Goal: Navigation & Orientation: Understand site structure

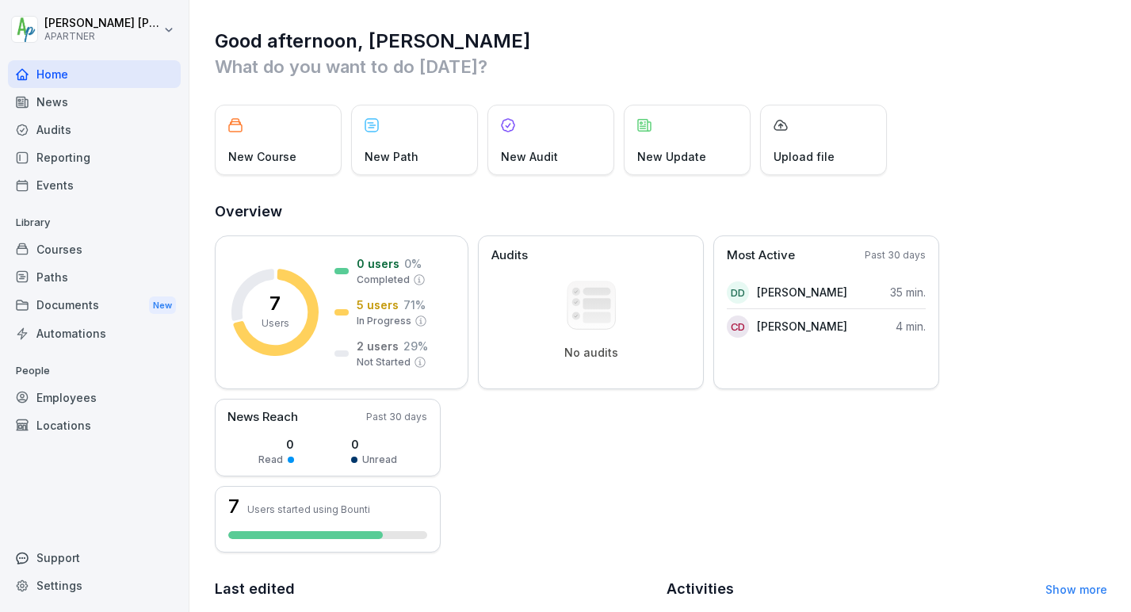
click at [70, 251] on div "Courses" at bounding box center [94, 249] width 173 height 28
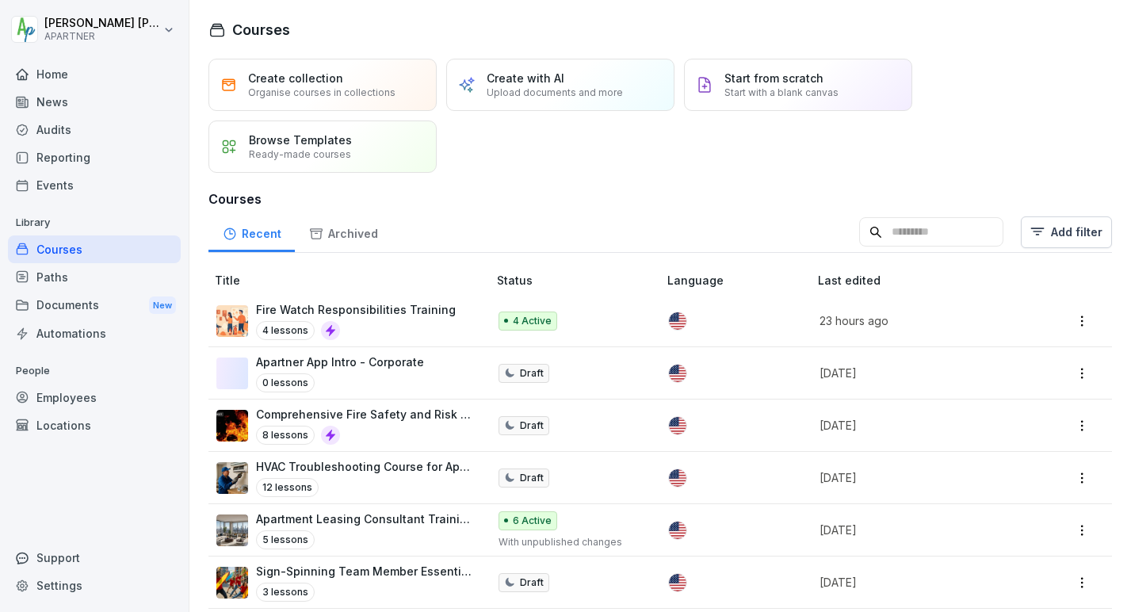
click at [561, 319] on html "Donald Dehne APARTNER Home News Audits Reporting Events Library Courses Paths D…" at bounding box center [565, 306] width 1131 height 612
click at [371, 319] on html "Donald Dehne APARTNER Home News Audits Reporting Events Library Courses Paths D…" at bounding box center [565, 306] width 1131 height 612
click at [365, 298] on td "Fire Watch Responsibilities Training 4 lessons" at bounding box center [350, 321] width 282 height 52
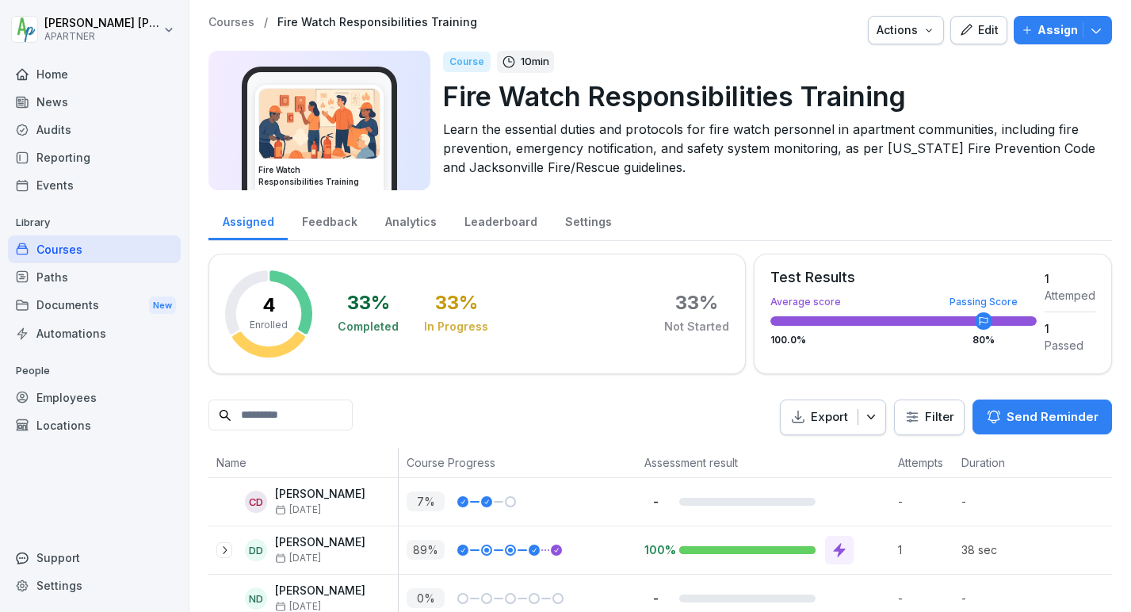
click at [1038, 26] on p "Assign" at bounding box center [1058, 29] width 40 height 17
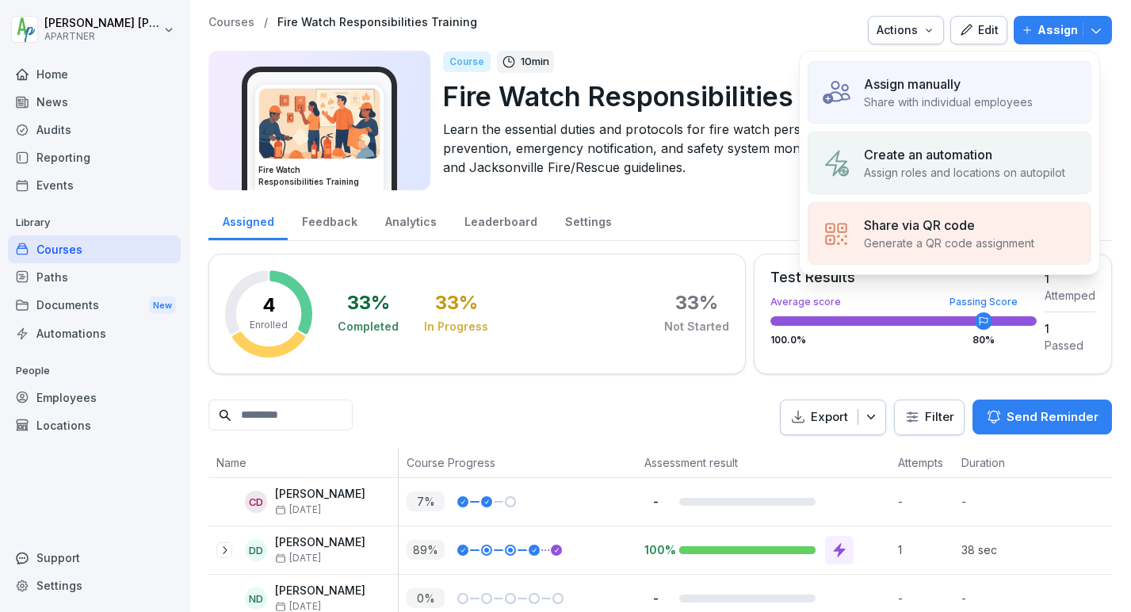
click at [978, 74] on div "Assign manually Share with individual employees" at bounding box center [950, 92] width 284 height 63
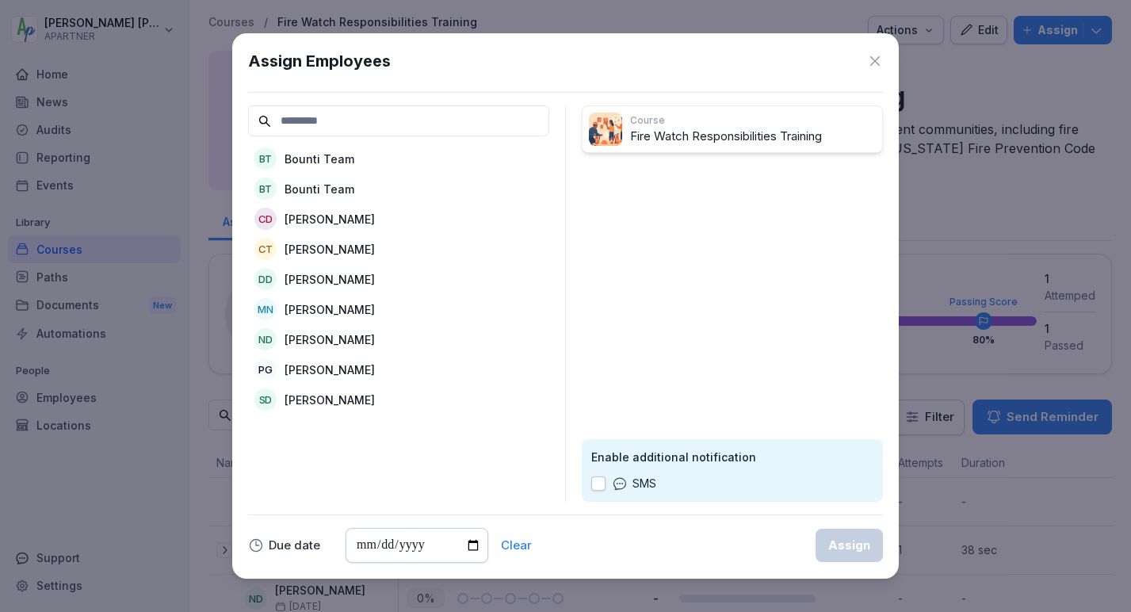
click at [875, 61] on icon at bounding box center [876, 61] width 10 height 10
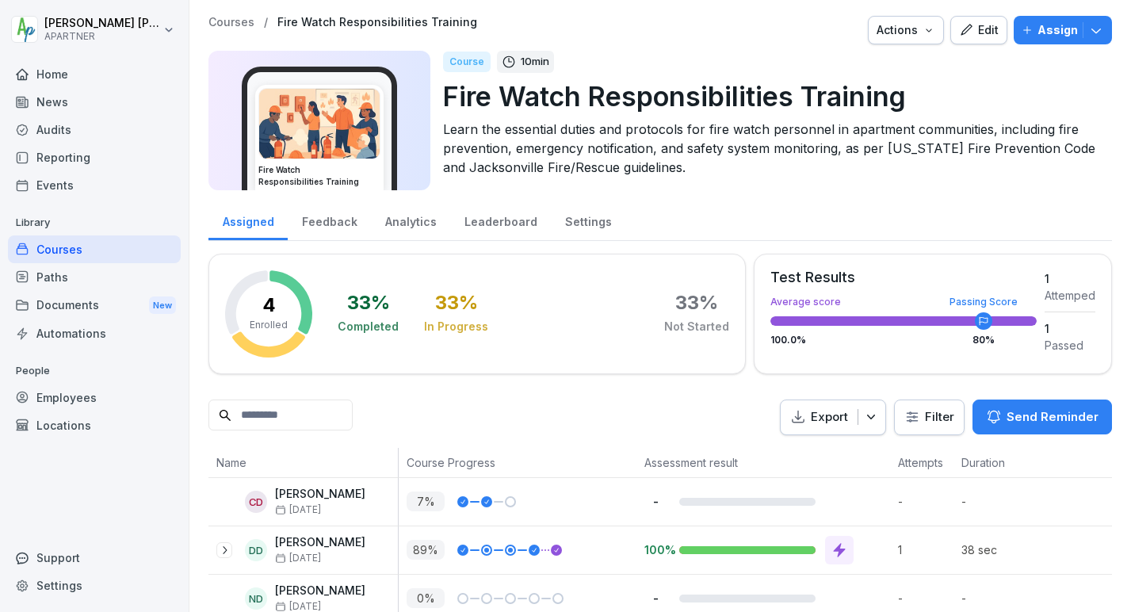
click at [687, 51] on div "Course 10 min" at bounding box center [771, 62] width 657 height 22
click at [56, 392] on div "Employees" at bounding box center [94, 398] width 173 height 28
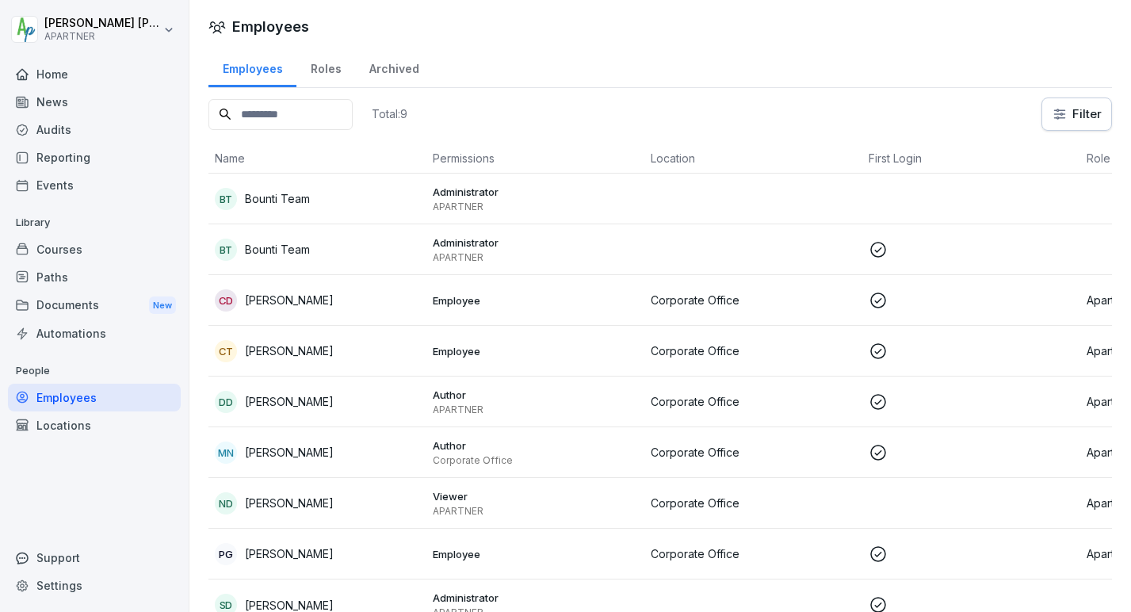
click at [62, 396] on div "Employees" at bounding box center [94, 398] width 173 height 28
click at [52, 423] on div "Locations" at bounding box center [94, 426] width 173 height 28
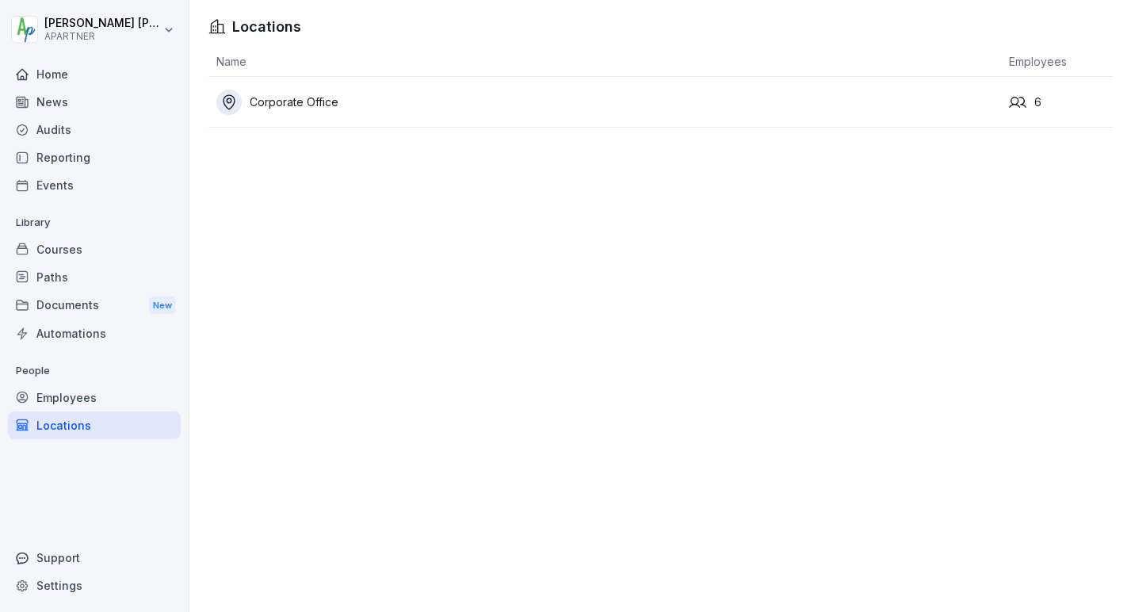
click at [64, 394] on div "Employees" at bounding box center [94, 398] width 173 height 28
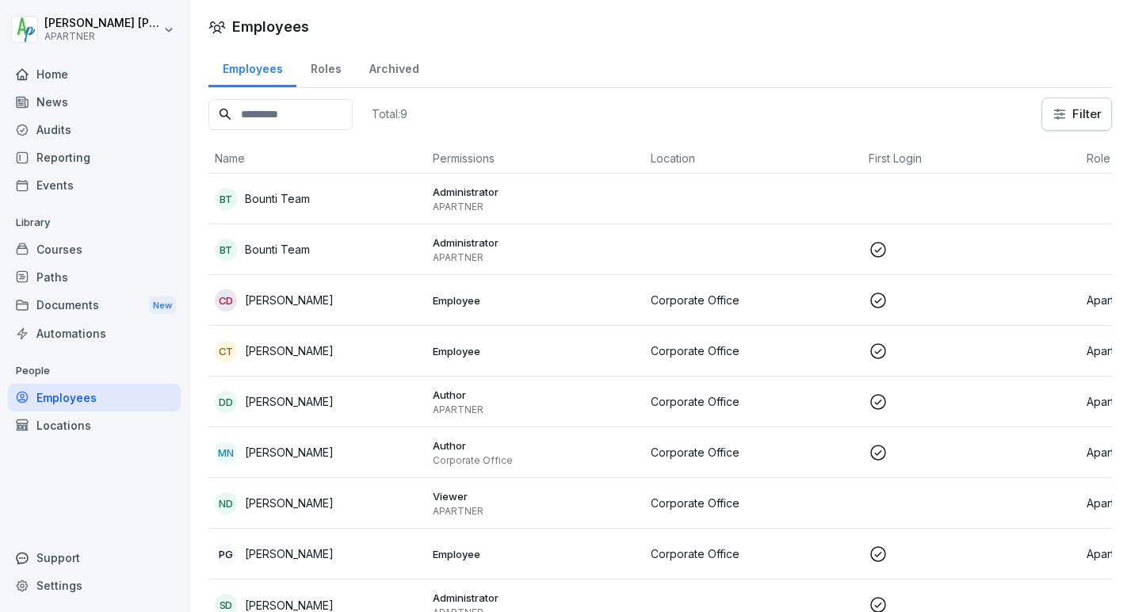
click at [323, 72] on div "Roles" at bounding box center [326, 67] width 59 height 40
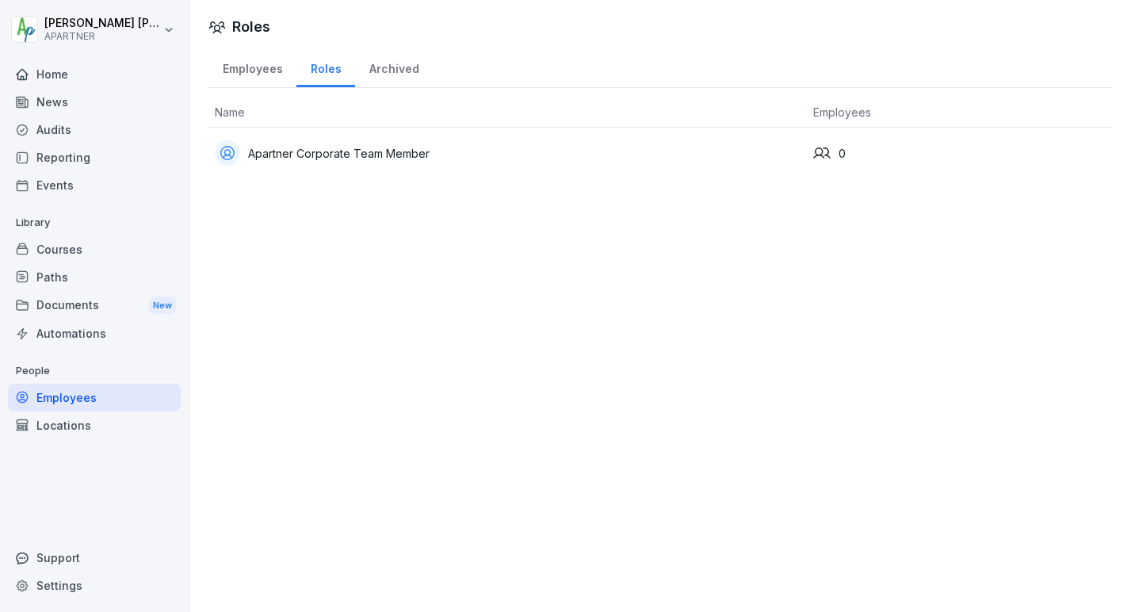
click at [375, 68] on div "Archived" at bounding box center [394, 67] width 78 height 40
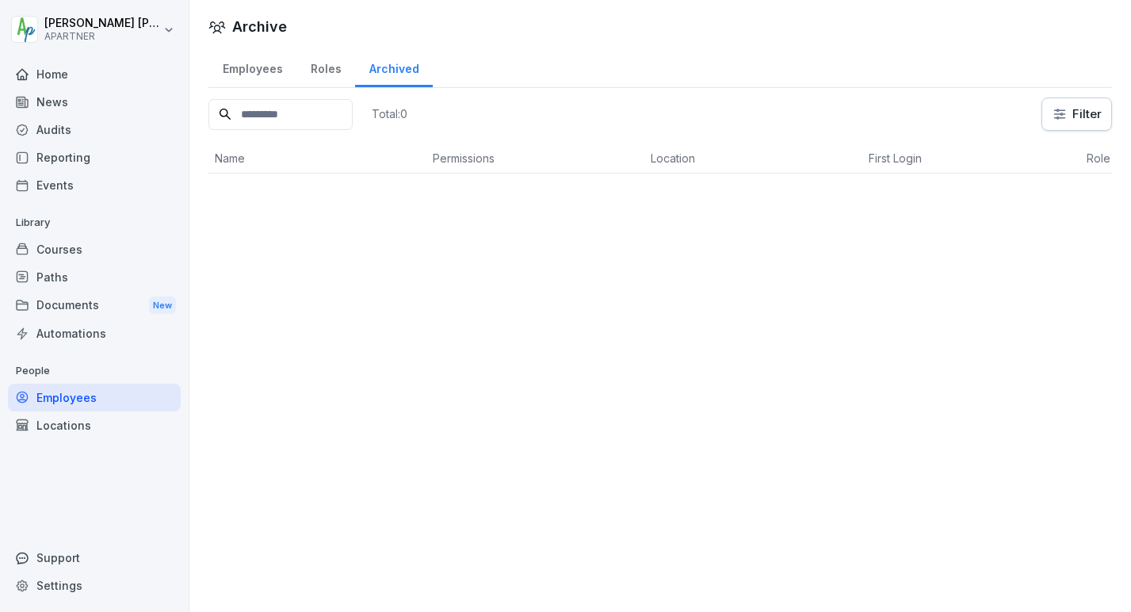
click at [271, 71] on div "Employees" at bounding box center [253, 67] width 88 height 40
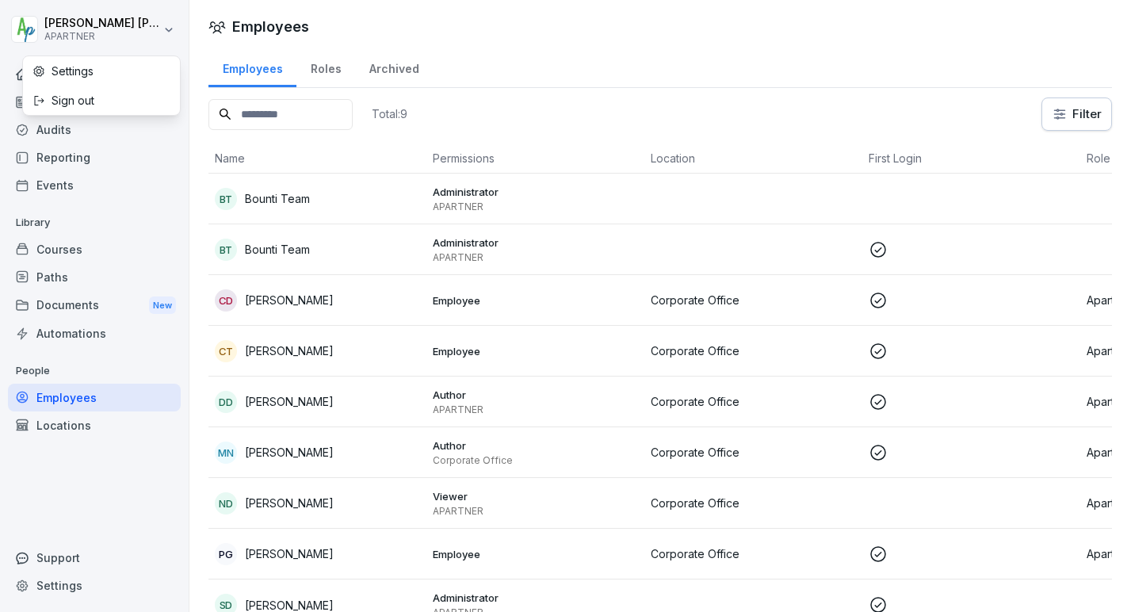
click at [170, 29] on html "Donald Dehne APARTNER Home News Audits Reporting Events Library Courses Paths D…" at bounding box center [565, 306] width 1131 height 612
click at [101, 67] on div "Settings" at bounding box center [101, 70] width 157 height 29
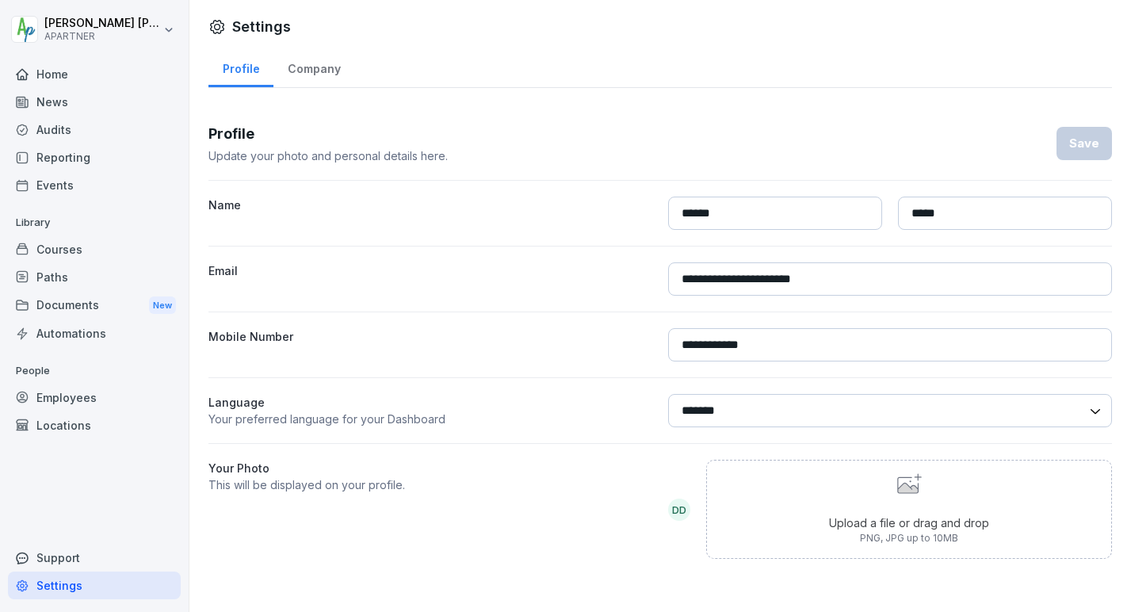
click at [56, 393] on div "Employees" at bounding box center [94, 398] width 173 height 28
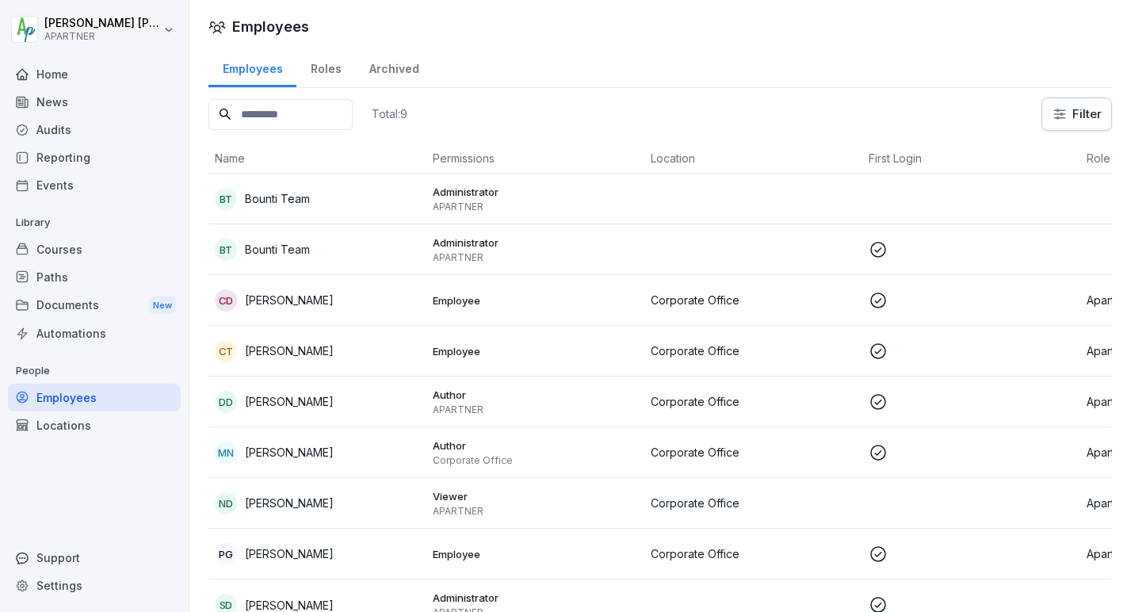
click at [52, 76] on div "Home" at bounding box center [94, 74] width 173 height 28
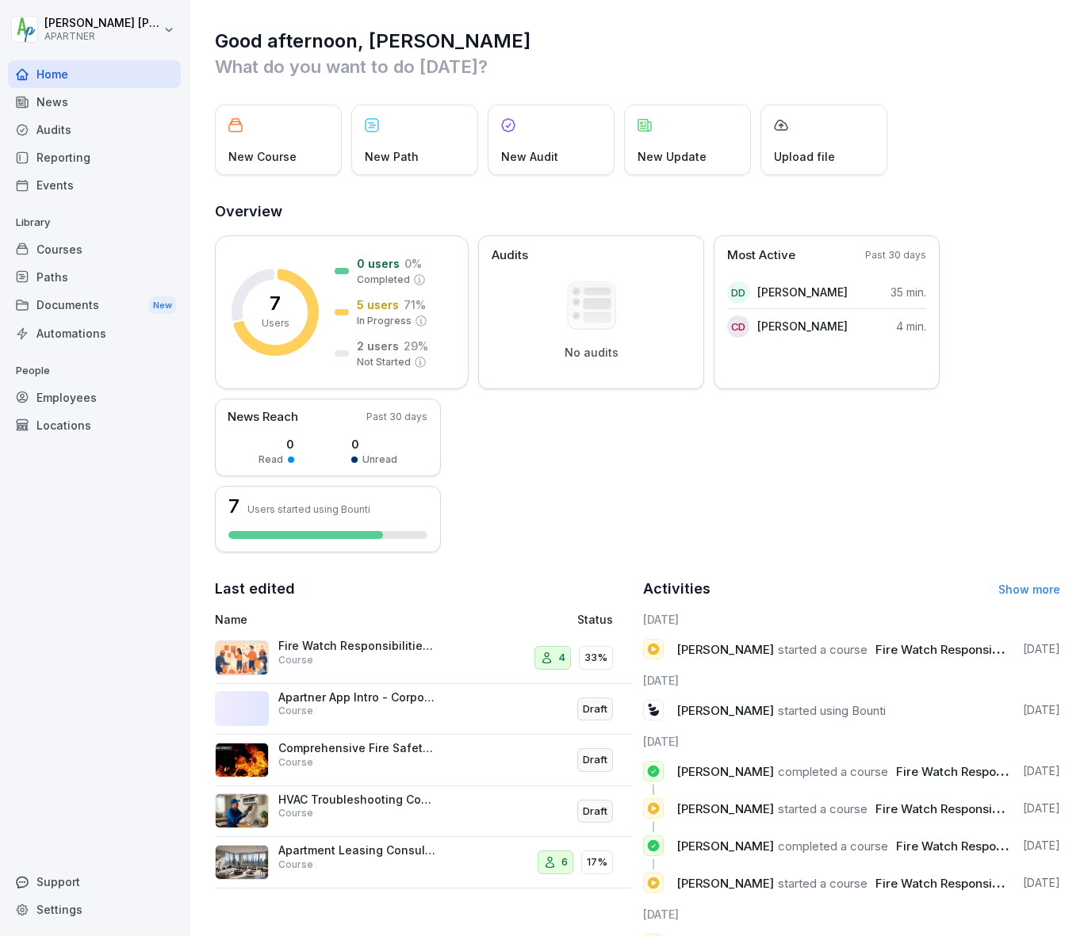
click at [48, 102] on div "News" at bounding box center [94, 102] width 173 height 28
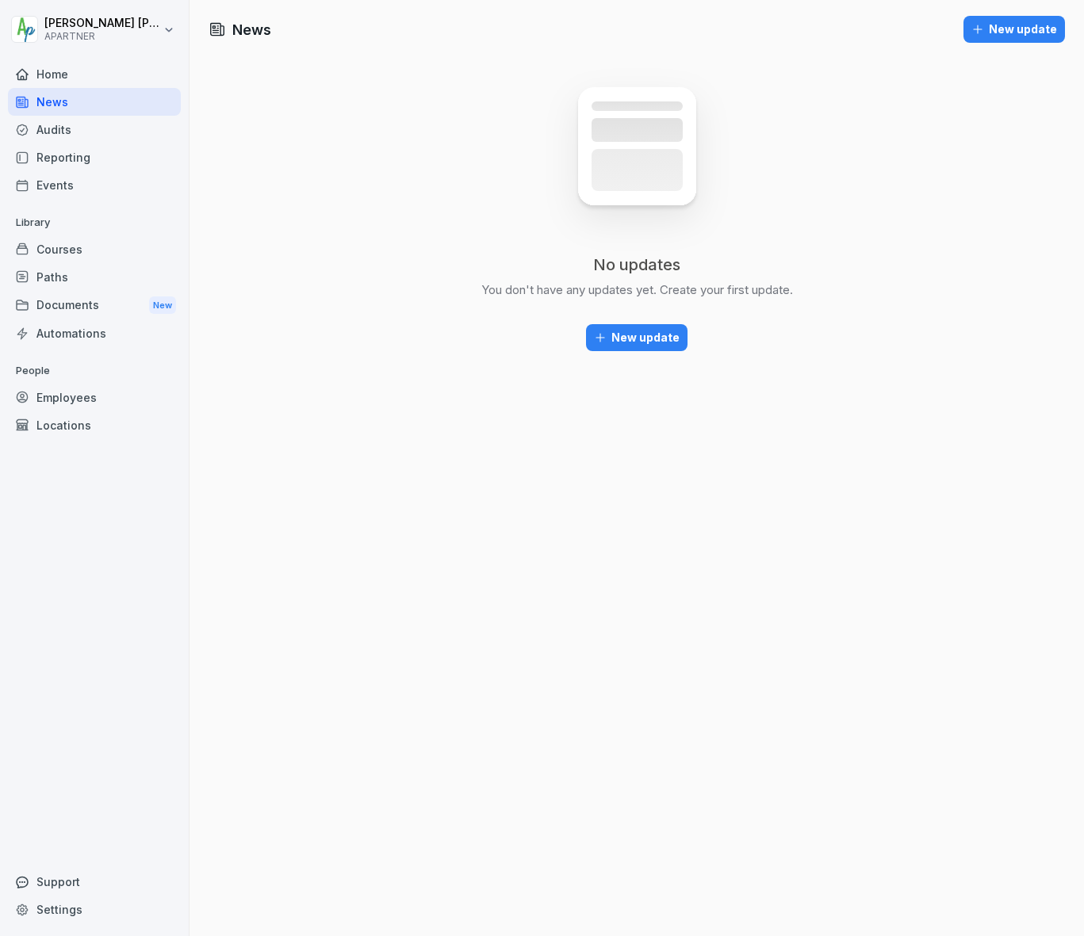
click at [51, 128] on div "Audits" at bounding box center [94, 130] width 173 height 28
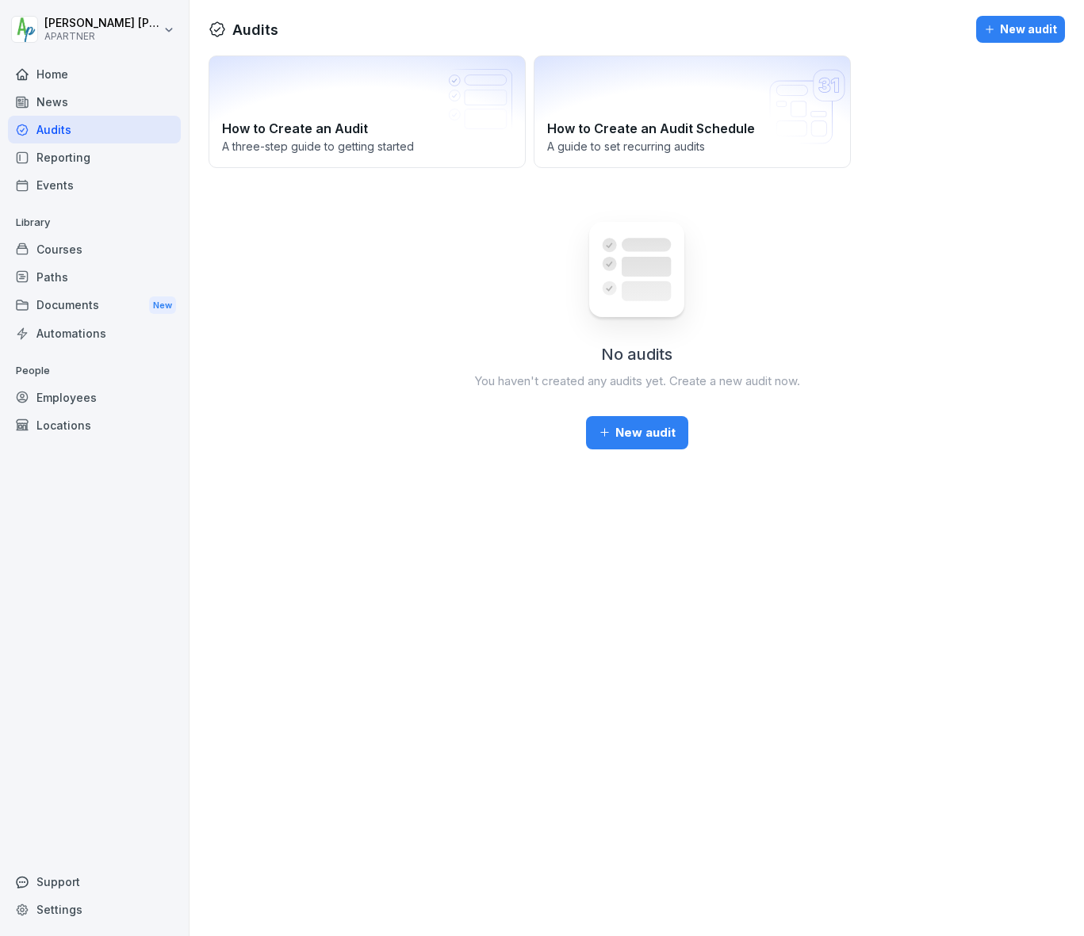
click at [57, 159] on div "Reporting" at bounding box center [94, 158] width 173 height 28
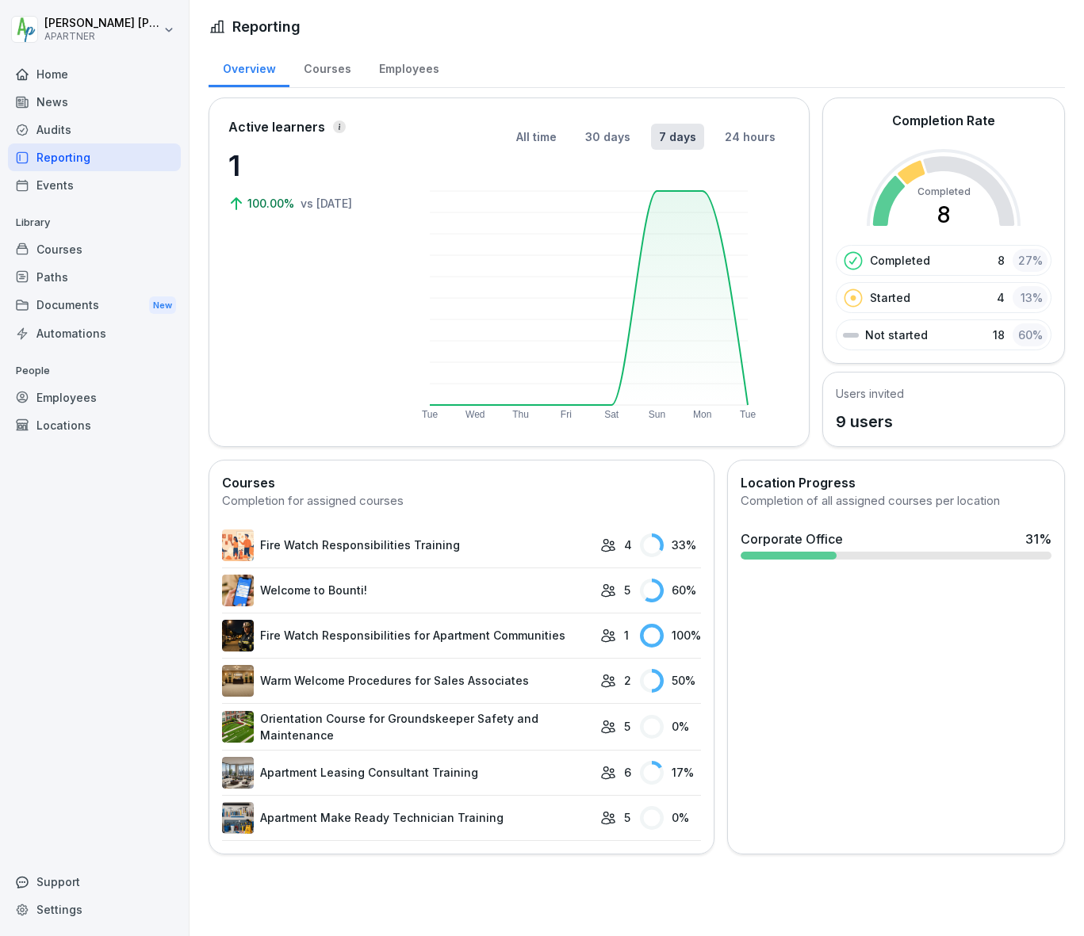
click at [57, 189] on div "Events" at bounding box center [94, 185] width 173 height 28
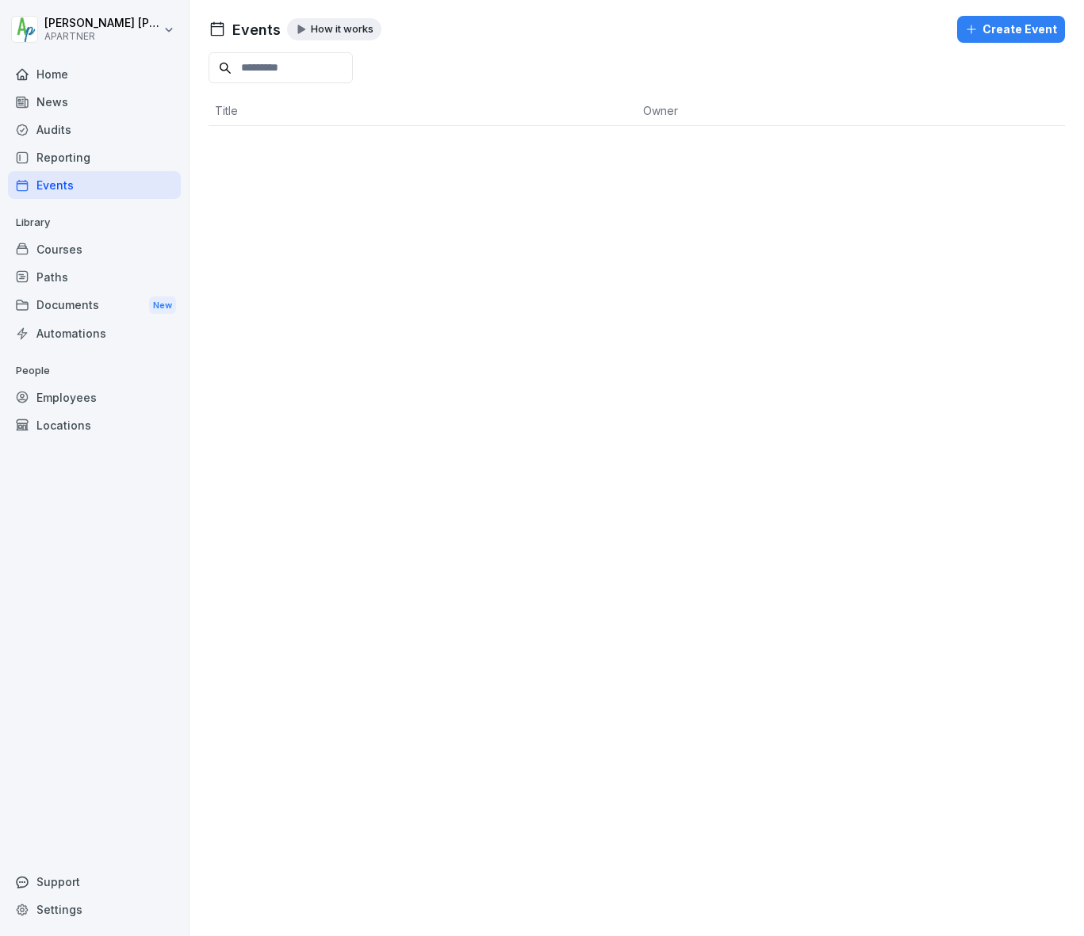
click at [50, 251] on div "Courses" at bounding box center [94, 249] width 173 height 28
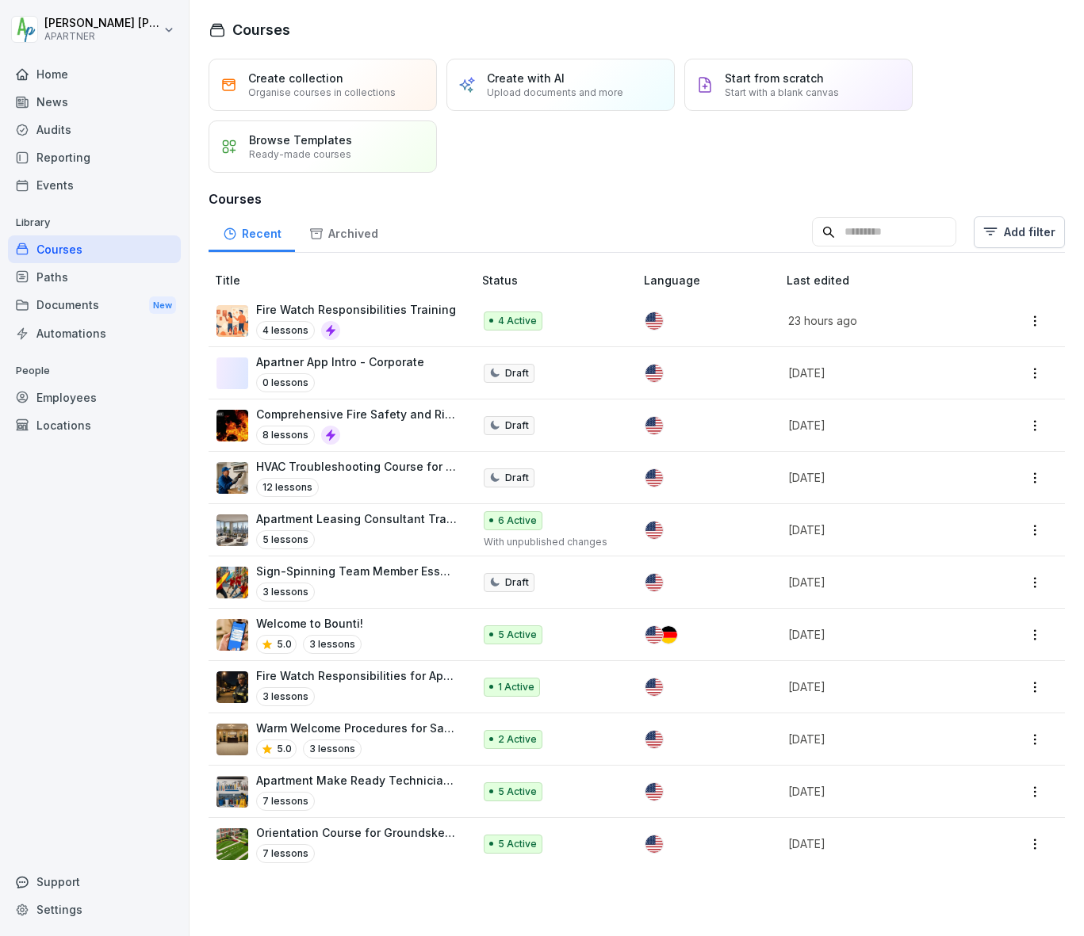
click at [56, 277] on div "Paths" at bounding box center [94, 277] width 173 height 28
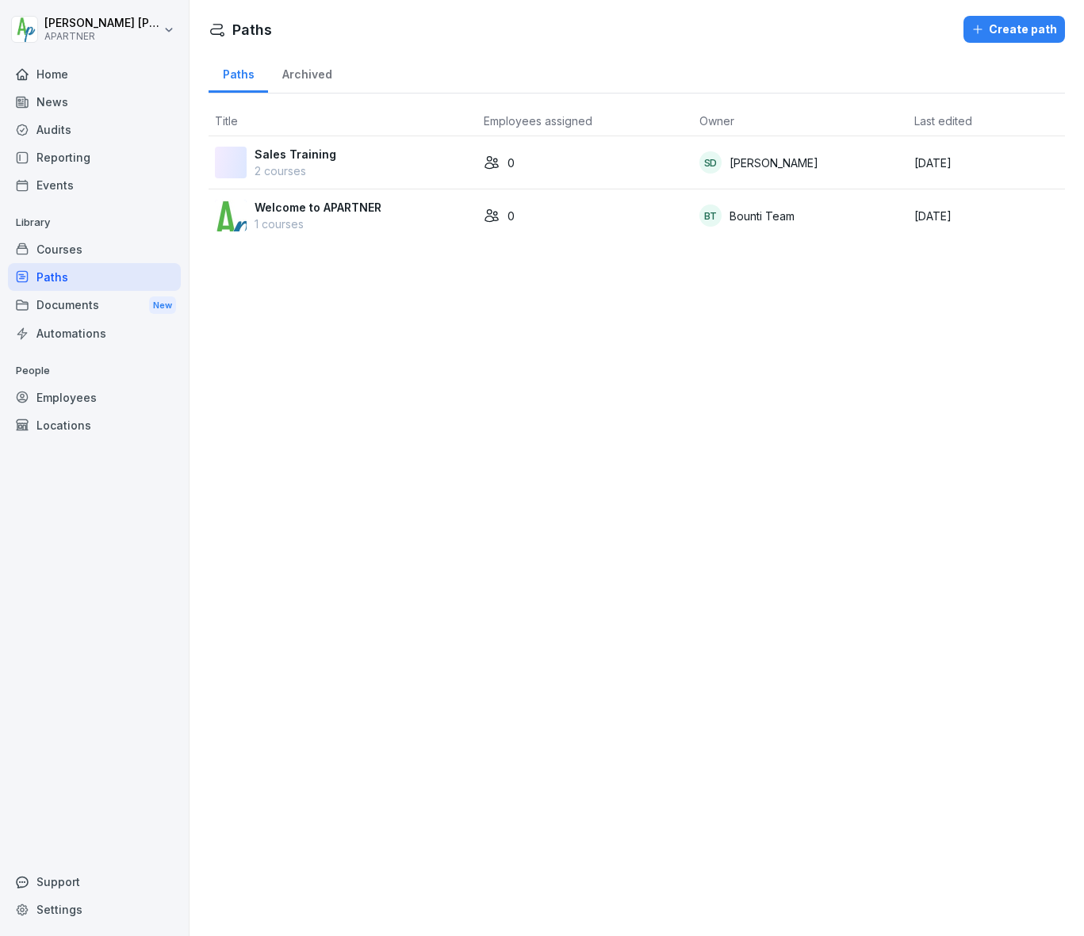
click at [56, 304] on div "Documents New" at bounding box center [94, 305] width 173 height 29
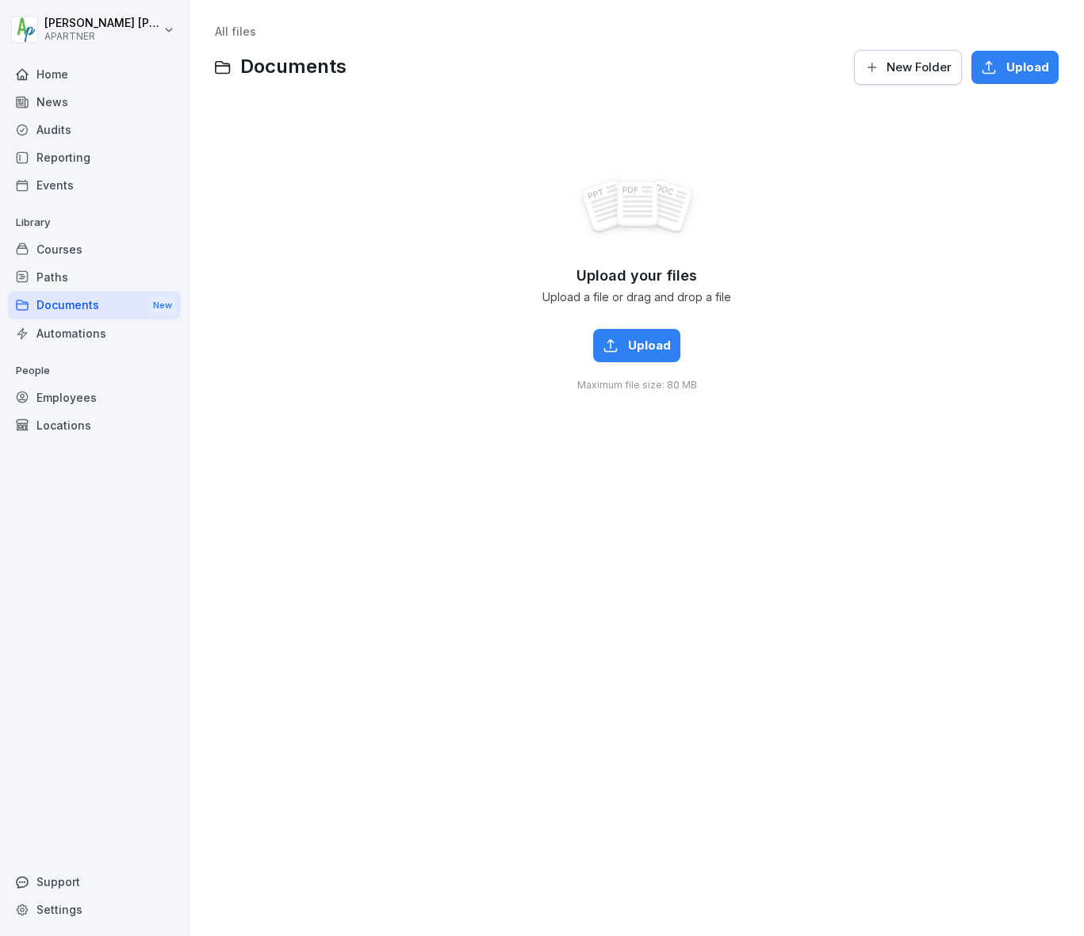
click at [64, 331] on div "Automations" at bounding box center [94, 334] width 173 height 28
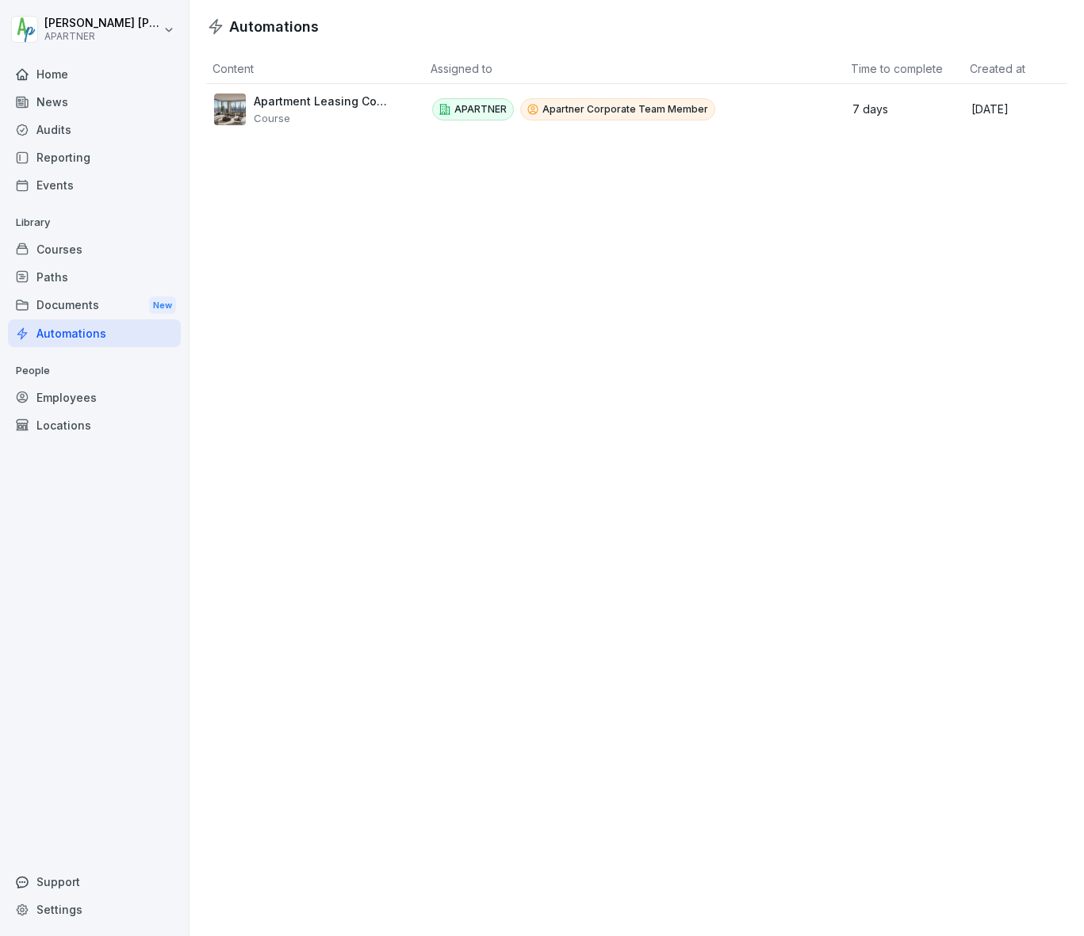
click at [71, 401] on div "Employees" at bounding box center [94, 398] width 173 height 28
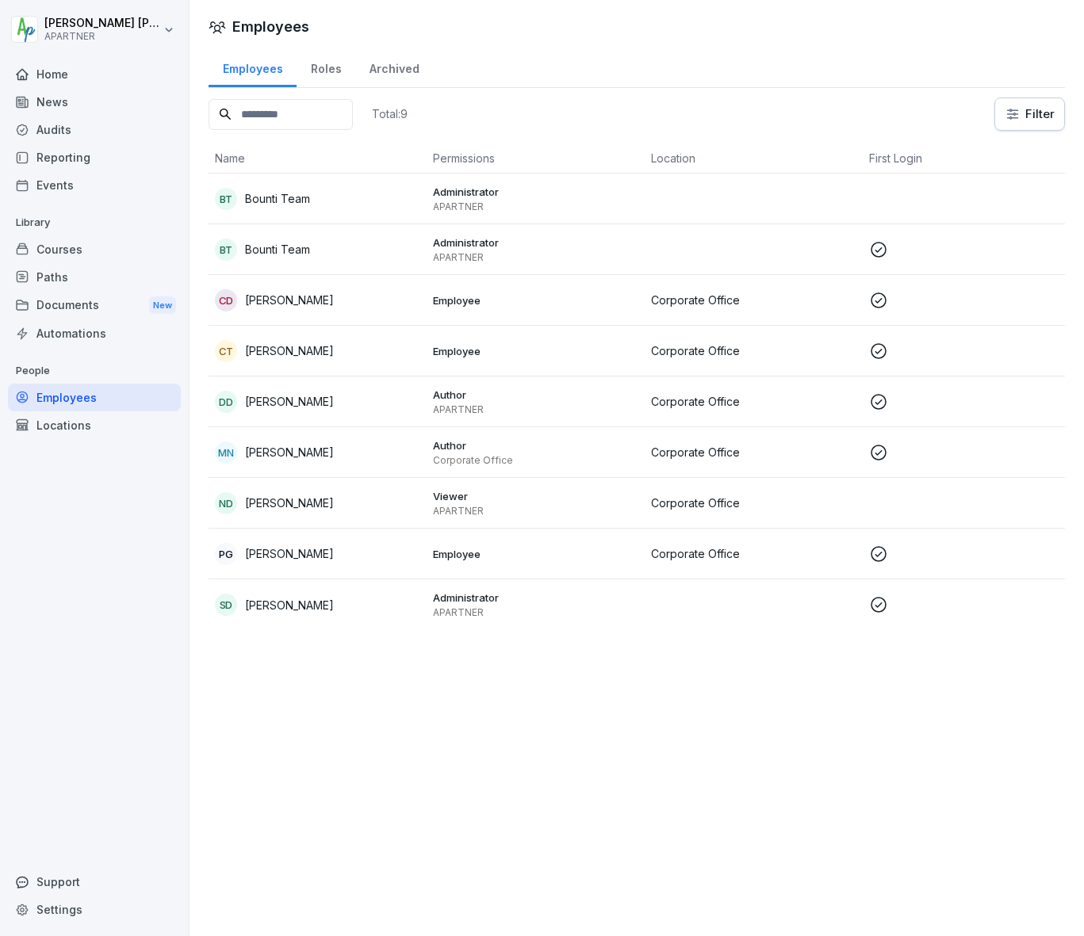
click at [1015, 113] on html "Donald Dehne APARTNER Home News Audits Reporting Events Library Courses Paths D…" at bounding box center [542, 468] width 1084 height 936
click at [630, 117] on html "Donald Dehne APARTNER Home News Audits Reporting Events Library Courses Paths D…" at bounding box center [542, 468] width 1084 height 936
click at [175, 29] on html "Donald Dehne APARTNER Home News Audits Reporting Events Library Courses Paths D…" at bounding box center [542, 468] width 1084 height 936
click at [95, 68] on div "Settings" at bounding box center [101, 70] width 157 height 29
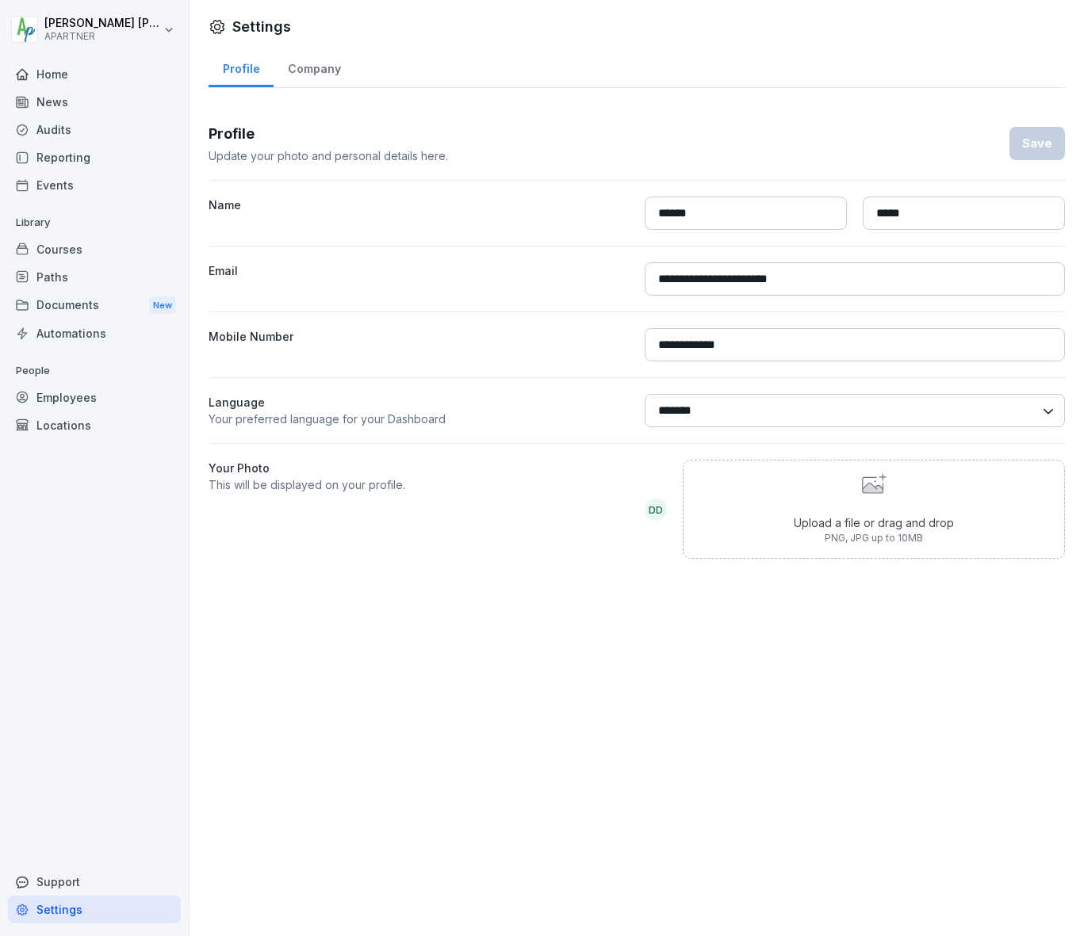
click at [317, 71] on div "Company" at bounding box center [314, 67] width 81 height 40
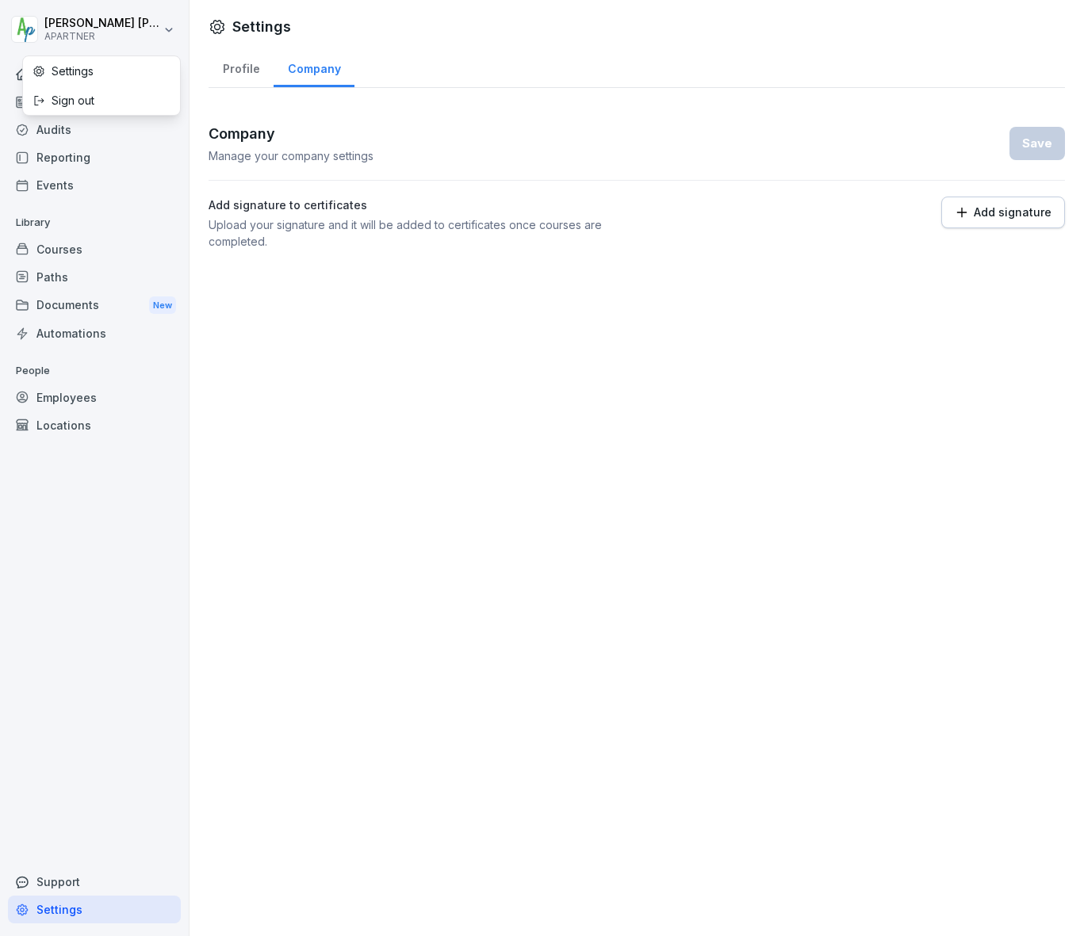
click at [170, 27] on html "[PERSON_NAME] APARTNER Home News Audits Reporting Events Library Courses Paths …" at bounding box center [542, 468] width 1084 height 936
click at [213, 343] on html "Donald Dehne APARTNER Home News Audits Reporting Events Library Courses Paths D…" at bounding box center [542, 468] width 1084 height 936
click at [83, 393] on div "Employees" at bounding box center [94, 398] width 173 height 28
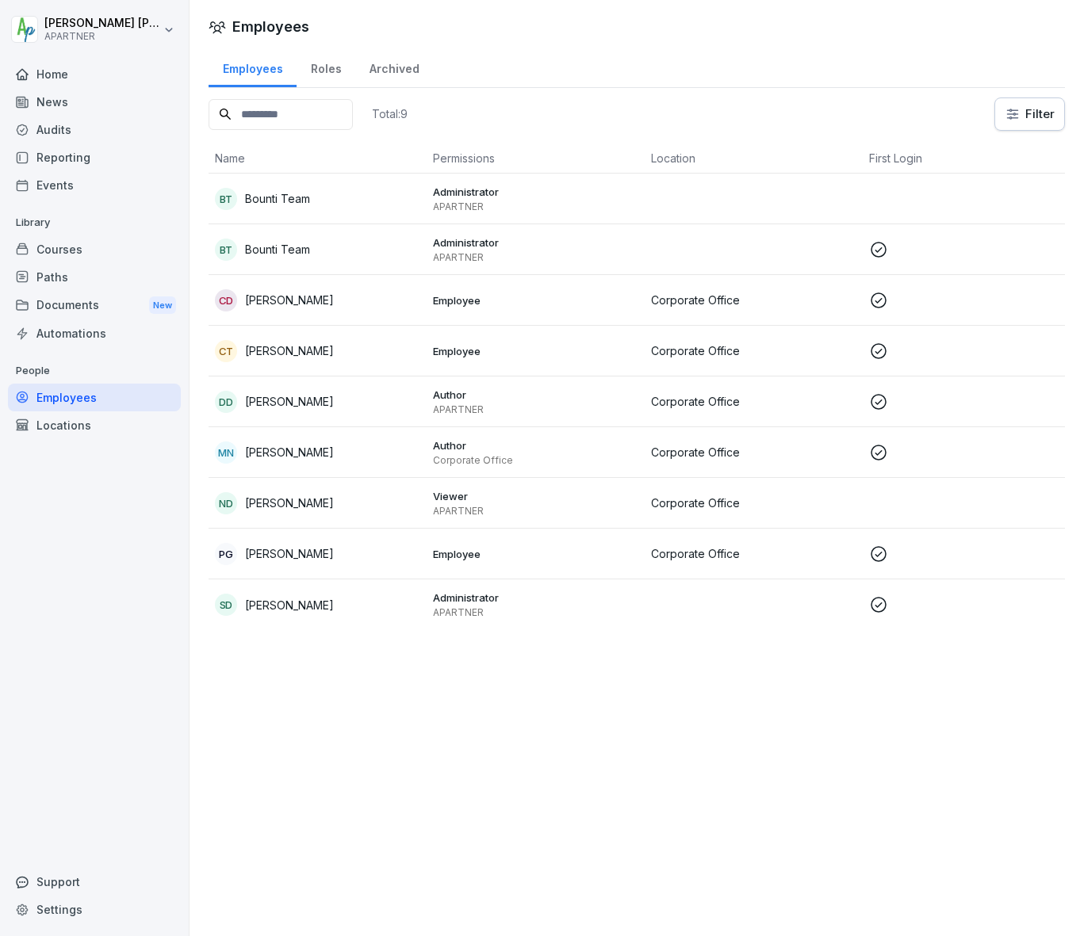
click at [168, 29] on html "[PERSON_NAME] APARTNER Home News Audits Reporting Events Library Courses Paths …" at bounding box center [542, 468] width 1084 height 936
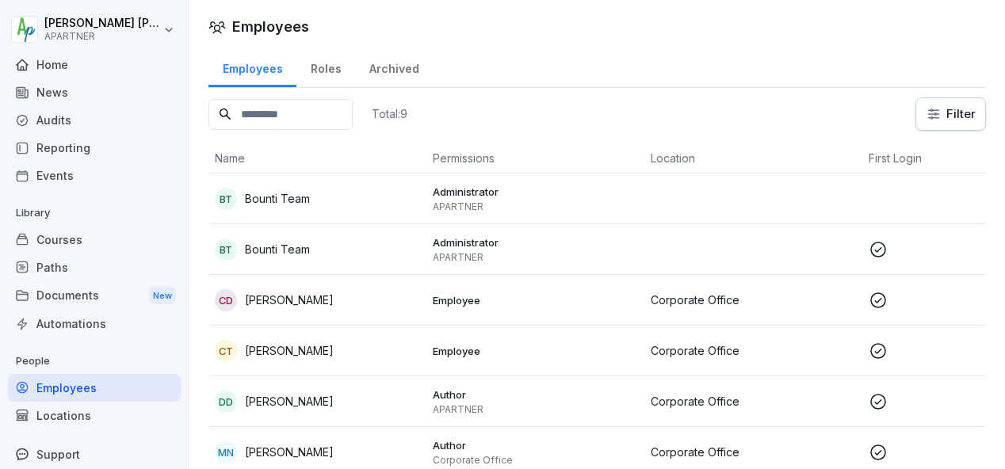
click at [727, 92] on div "Employees Roles Archived Total: 9 Filter Name Permissions Location First Login …" at bounding box center [598, 345] width 816 height 596
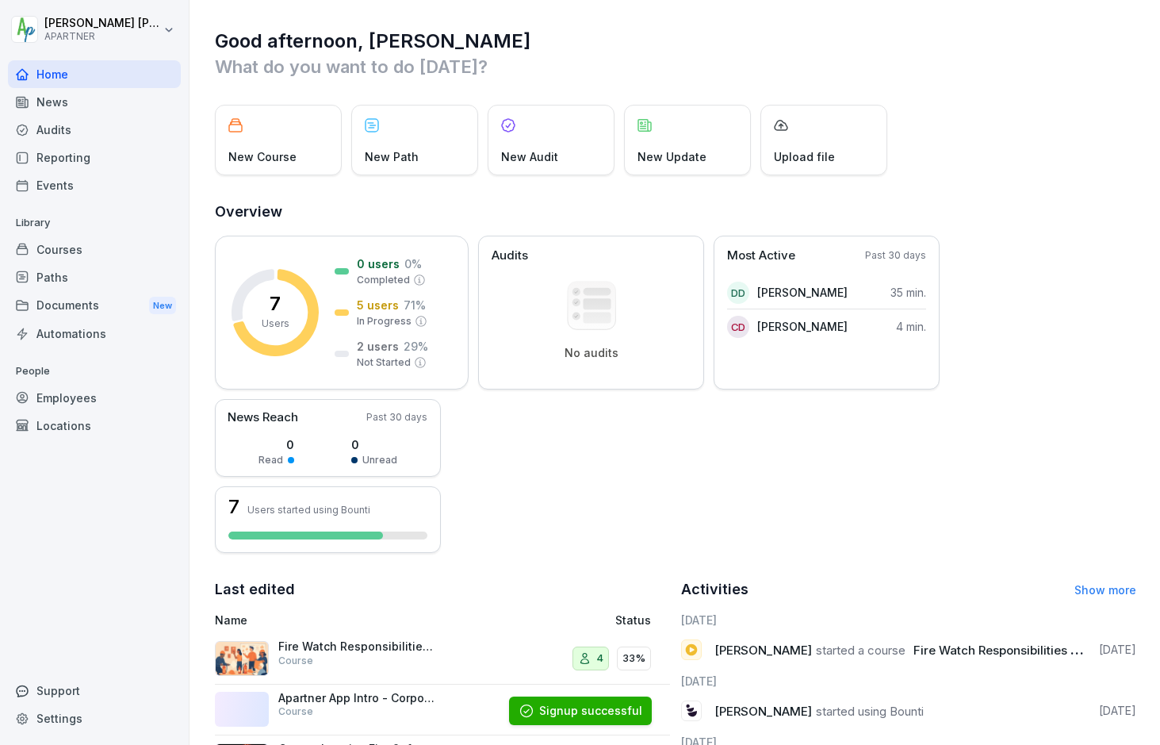
click at [68, 399] on div "Employees" at bounding box center [94, 398] width 173 height 28
